Goal: Check status: Check status

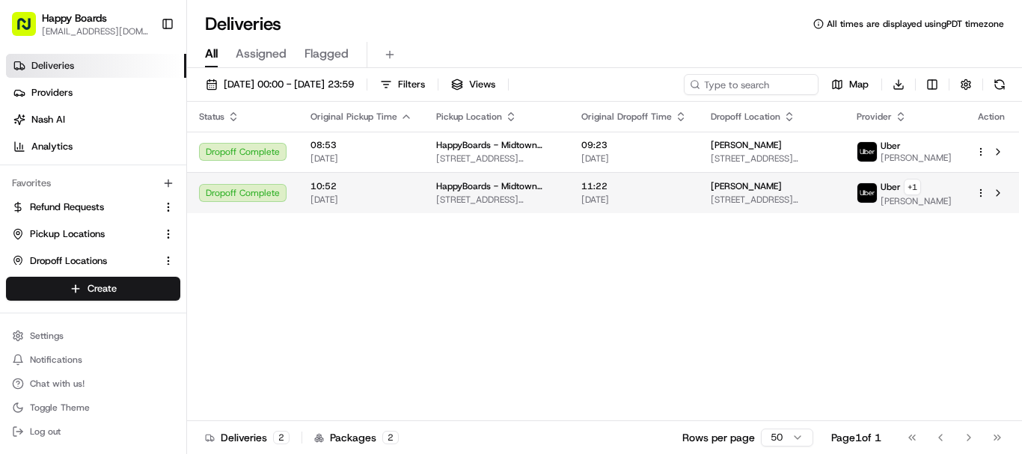
click at [790, 200] on span "[STREET_ADDRESS][US_STATE]" at bounding box center [771, 200] width 122 height 12
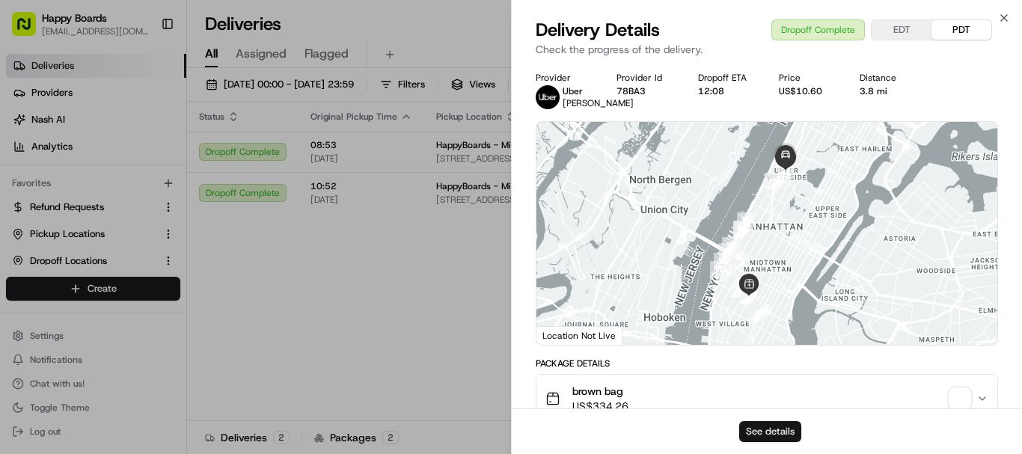
click at [772, 429] on button "See details" at bounding box center [770, 431] width 62 height 21
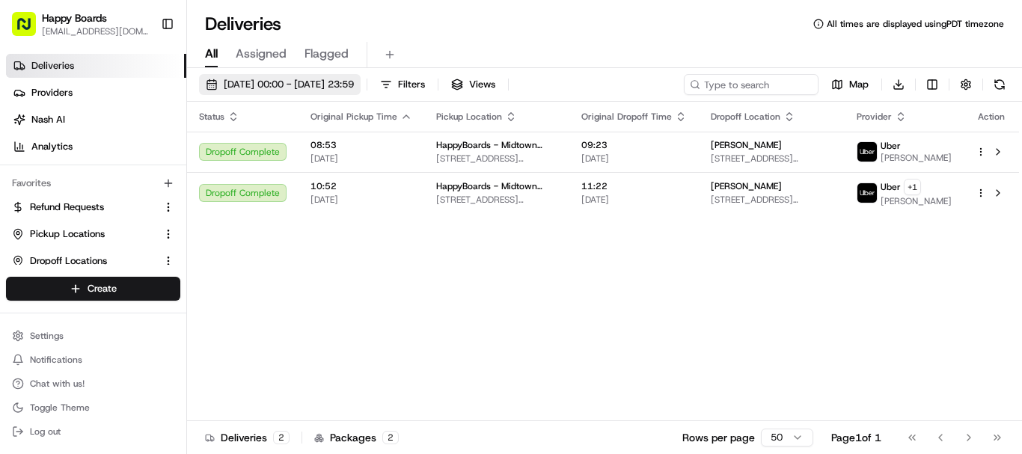
click at [346, 82] on span "[DATE] 00:00 - [DATE] 23:59" at bounding box center [289, 84] width 130 height 13
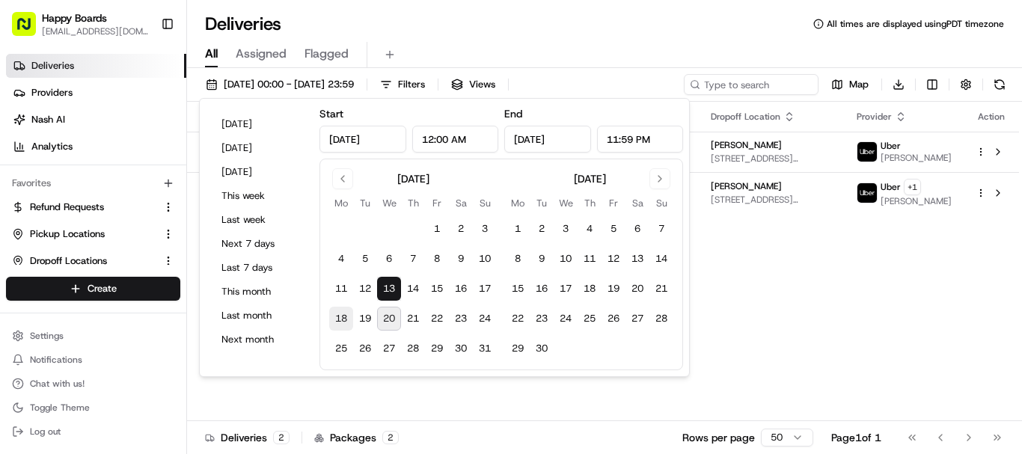
click at [337, 316] on button "18" at bounding box center [341, 319] width 24 height 24
type input "[DATE]"
click at [337, 316] on button "18" at bounding box center [341, 319] width 24 height 24
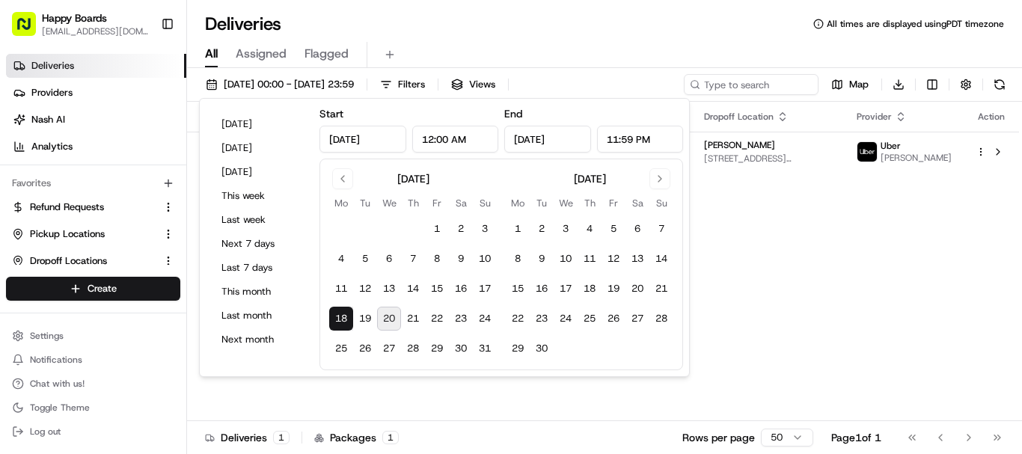
click at [339, 316] on button "18" at bounding box center [341, 319] width 24 height 24
click at [343, 323] on button "18" at bounding box center [341, 319] width 24 height 24
click at [623, 32] on div "Deliveries All times are displayed using PDT timezone" at bounding box center [604, 24] width 835 height 24
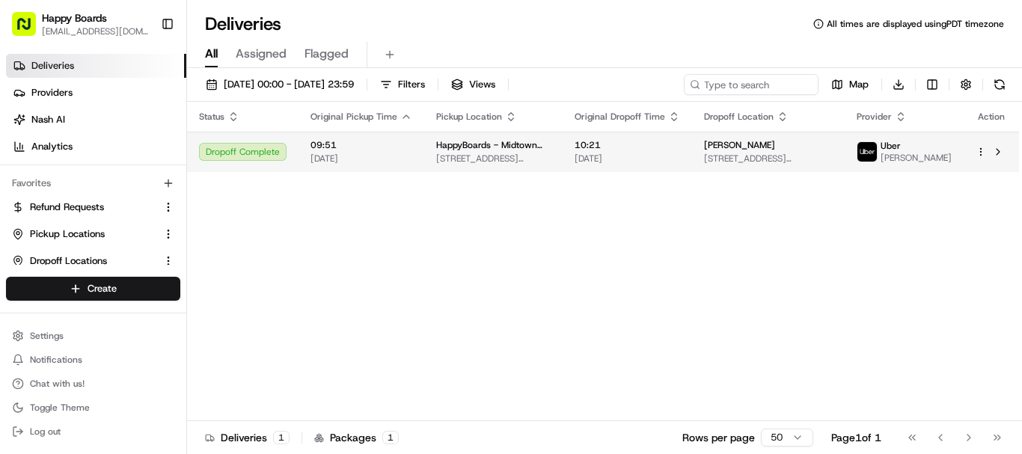
click at [759, 146] on span "[PERSON_NAME]" at bounding box center [739, 145] width 71 height 12
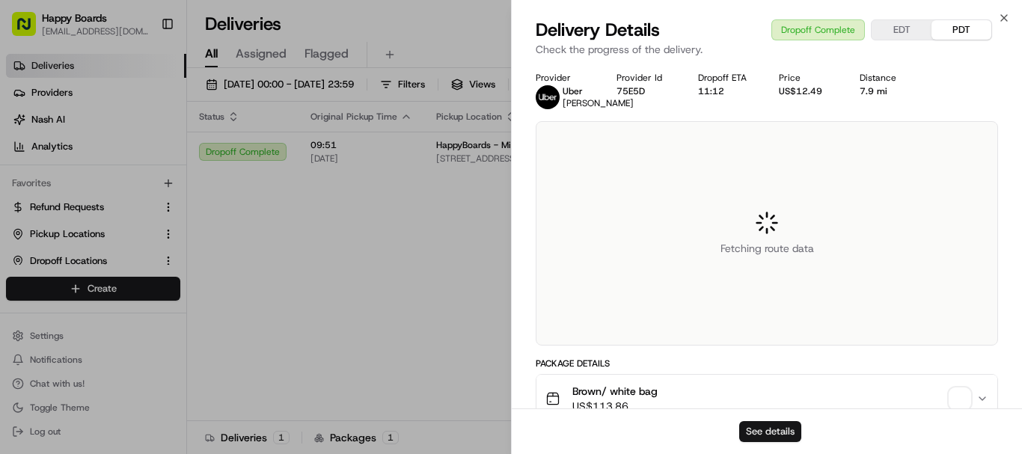
click at [781, 435] on button "See details" at bounding box center [770, 431] width 62 height 21
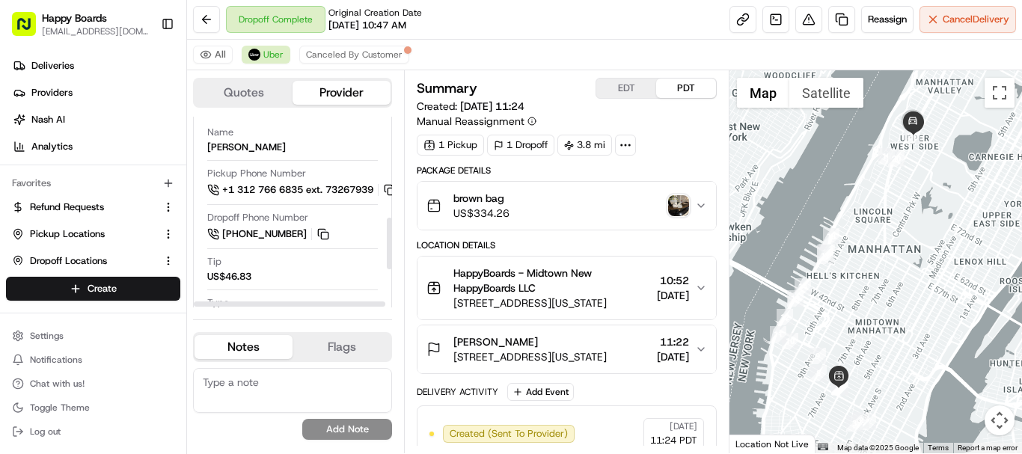
scroll to position [374, 0]
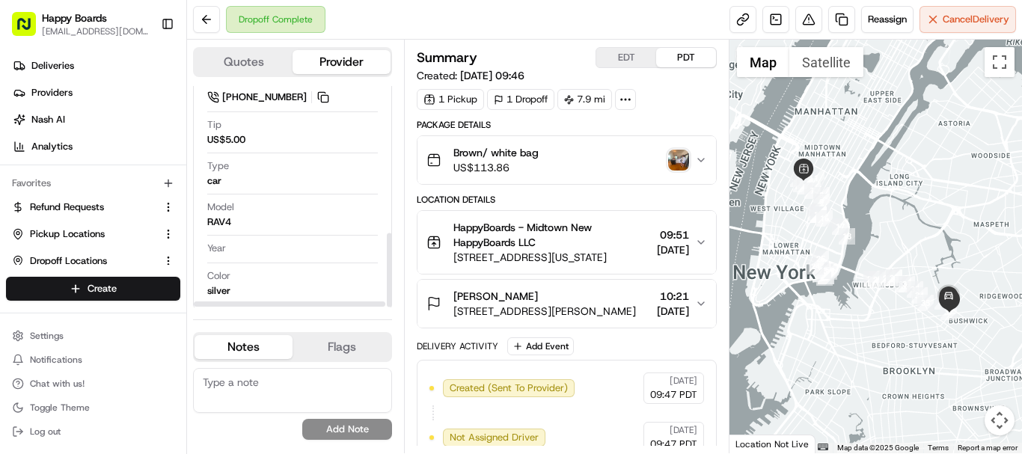
scroll to position [437, 0]
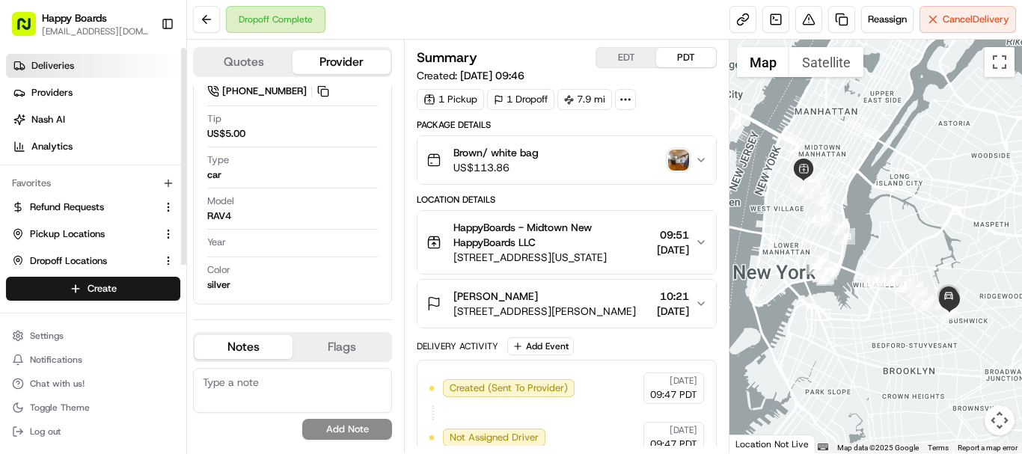
click at [31, 69] on span "Deliveries" at bounding box center [52, 65] width 43 height 13
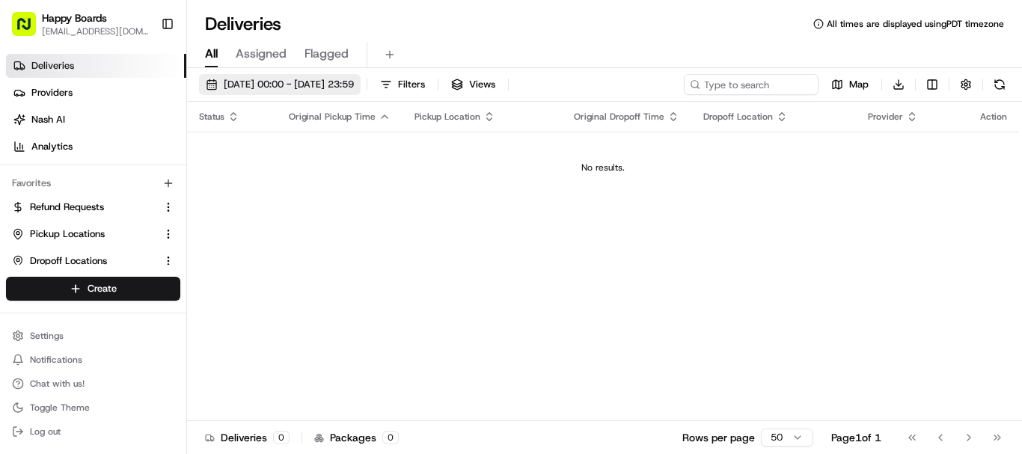
click at [354, 88] on span "[DATE] 00:00 - [DATE] 23:59" at bounding box center [289, 84] width 130 height 13
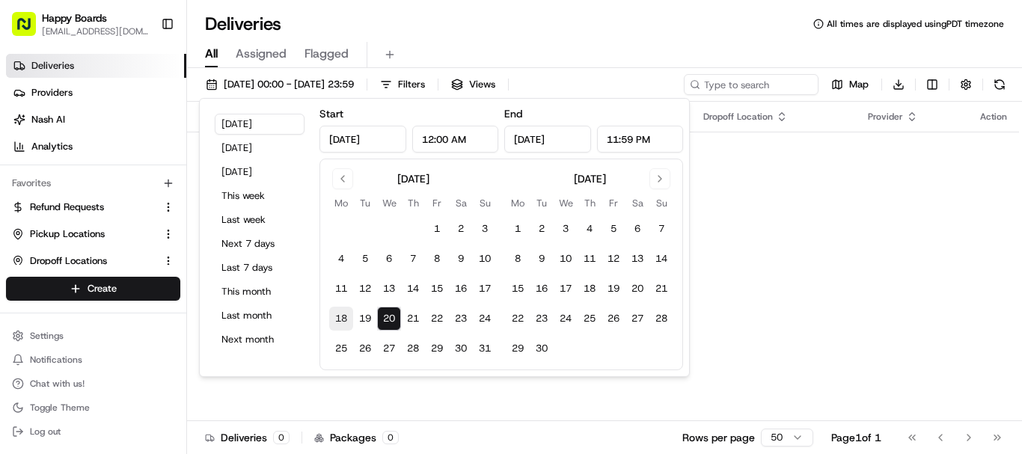
click at [344, 319] on button "18" at bounding box center [341, 319] width 24 height 24
type input "[DATE]"
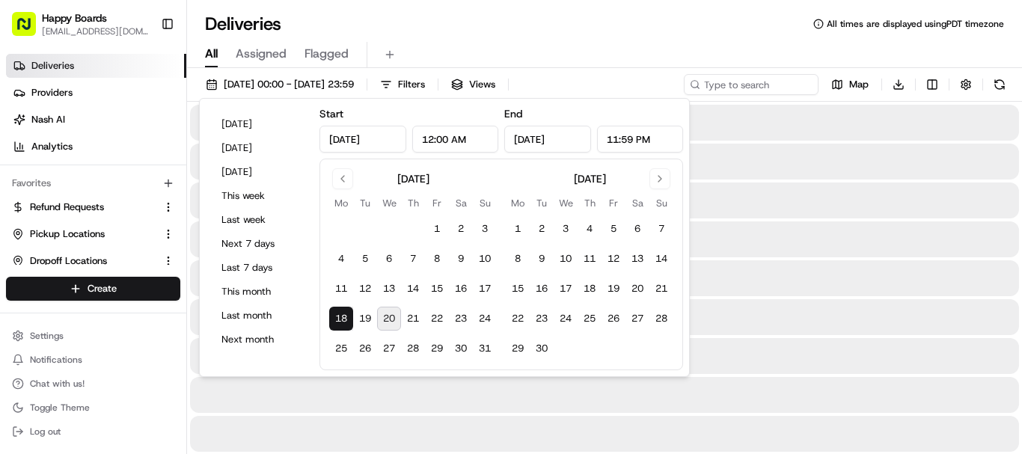
click at [343, 319] on button "18" at bounding box center [341, 319] width 24 height 24
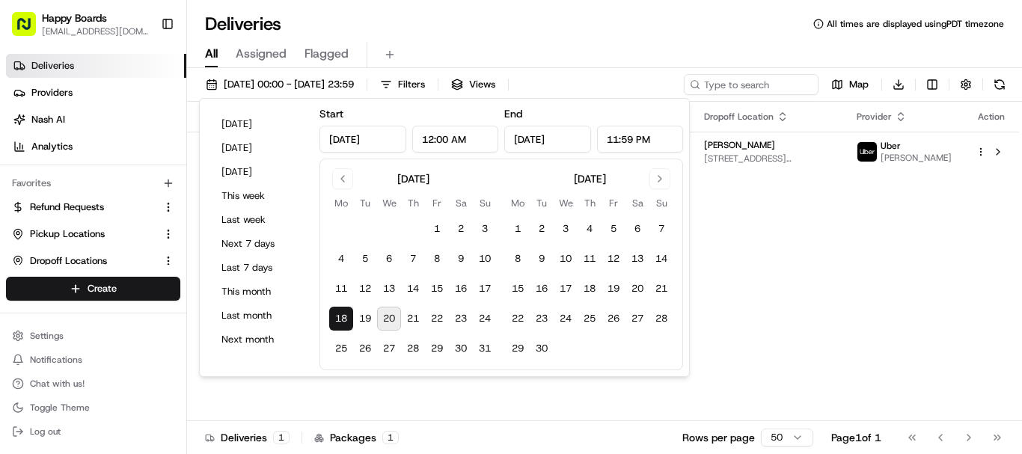
click at [634, 41] on div "All Assigned Flagged" at bounding box center [604, 52] width 835 height 32
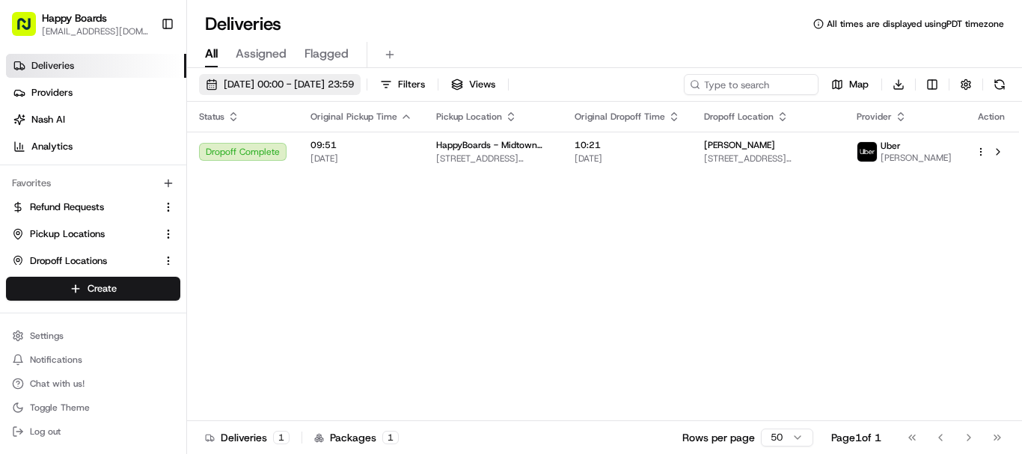
click at [354, 87] on span "[DATE] 00:00 - [DATE] 23:59" at bounding box center [289, 84] width 130 height 13
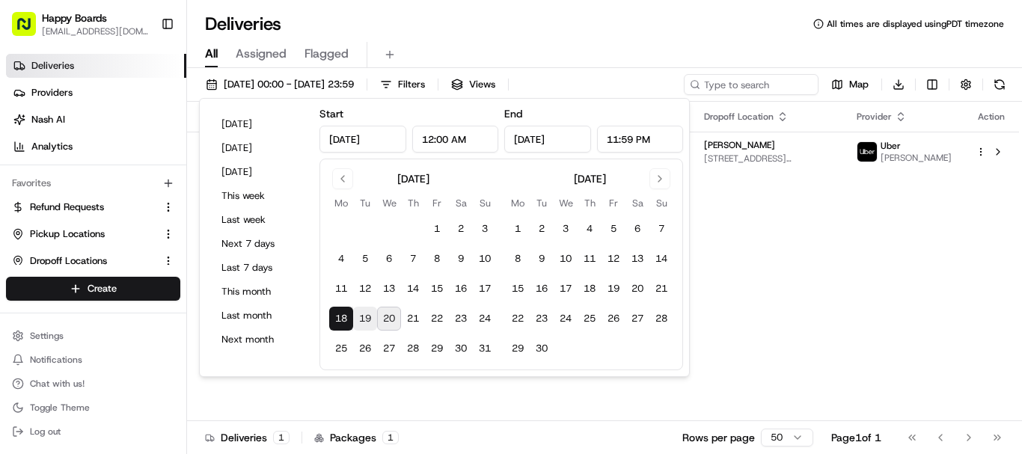
click at [364, 322] on button "19" at bounding box center [365, 319] width 24 height 24
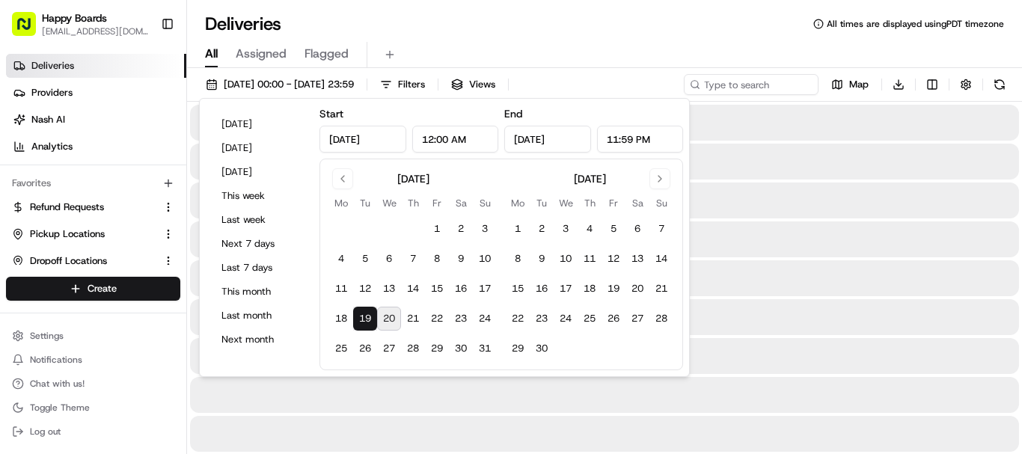
type input "[DATE]"
click at [365, 322] on button "19" at bounding box center [365, 319] width 24 height 24
click at [669, 29] on div "Deliveries All times are displayed using PDT timezone" at bounding box center [604, 24] width 835 height 24
